Goal: Find specific page/section: Find specific page/section

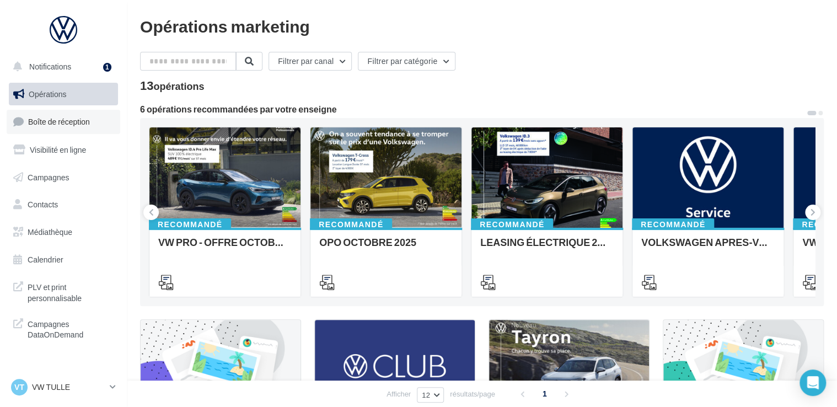
click at [79, 128] on link "Boîte de réception" at bounding box center [64, 122] width 114 height 24
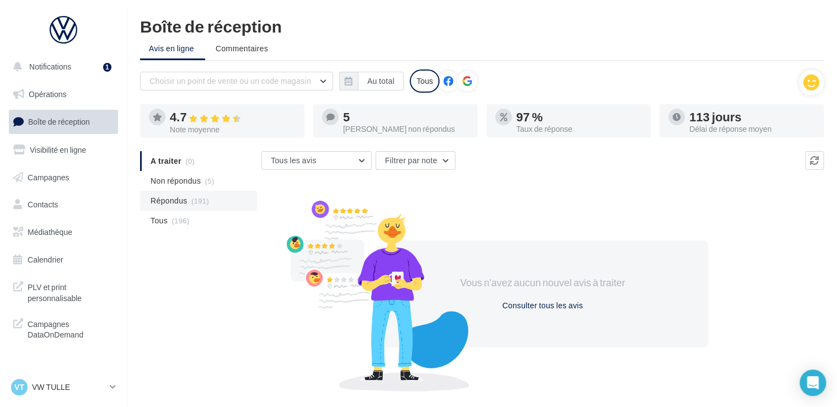
click at [180, 200] on span "Répondus" at bounding box center [168, 200] width 37 height 11
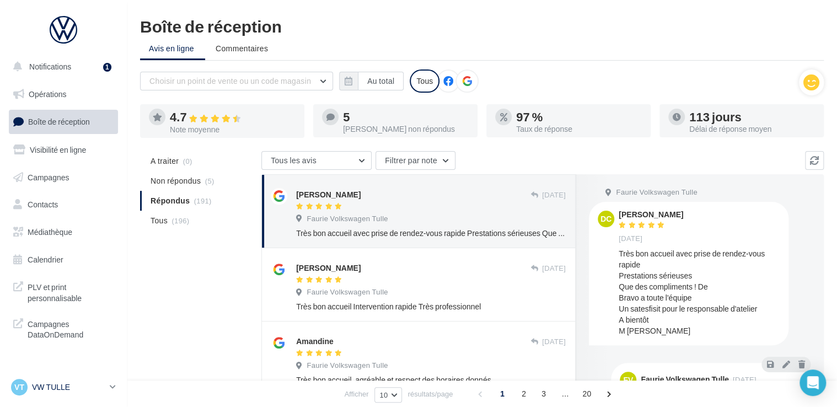
click at [62, 385] on p "VW TULLE" at bounding box center [68, 386] width 73 height 11
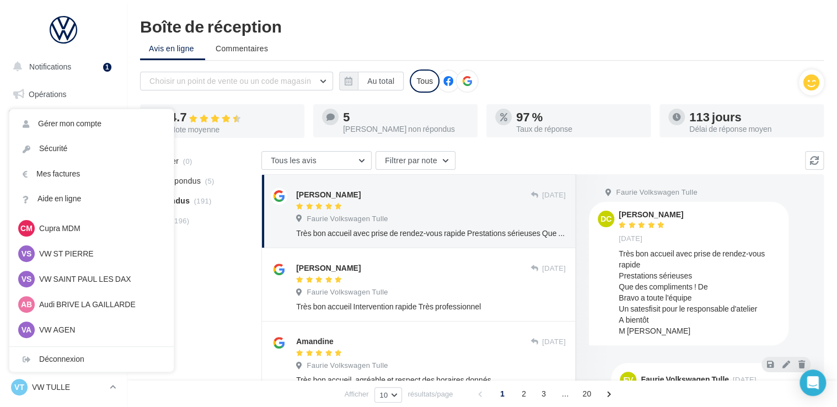
scroll to position [101, 0]
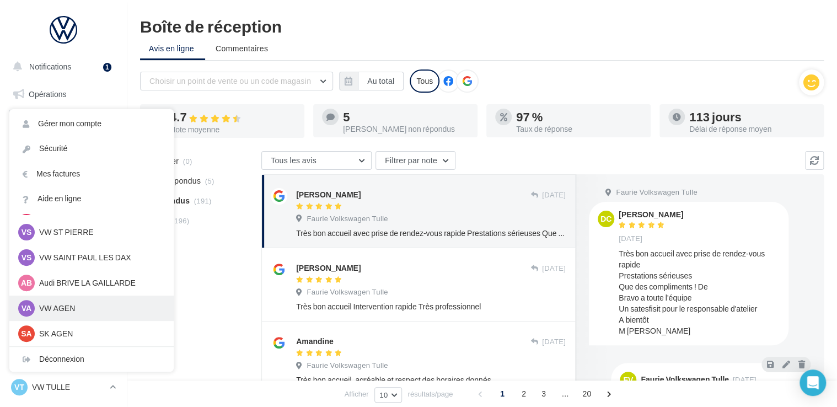
click at [51, 310] on p "VW AGEN" at bounding box center [99, 308] width 121 height 11
